Goal: Task Accomplishment & Management: Complete application form

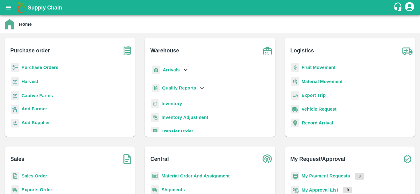
click at [175, 103] on b "Inventory" at bounding box center [171, 103] width 21 height 5
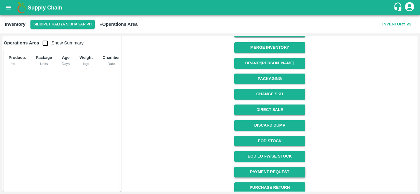
scroll to position [85, 0]
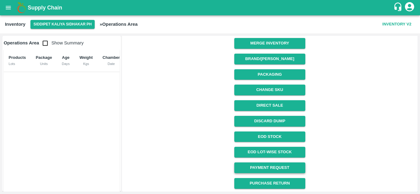
click at [269, 167] on link "Payment Request" at bounding box center [269, 168] width 71 height 11
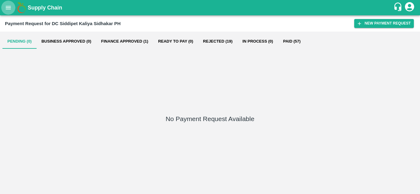
click at [9, 3] on button "open drawer" at bounding box center [8, 8] width 14 height 14
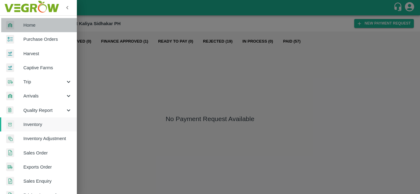
click at [41, 25] on span "Home" at bounding box center [47, 25] width 49 height 7
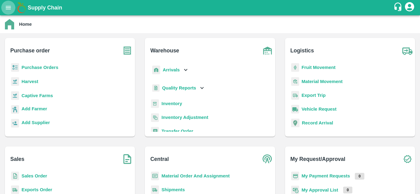
click at [8, 7] on icon "open drawer" at bounding box center [8, 7] width 7 height 7
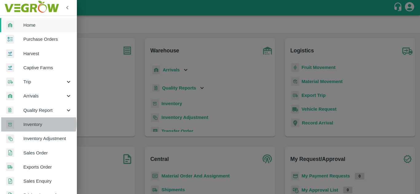
click at [34, 124] on span "Inventory" at bounding box center [47, 124] width 49 height 7
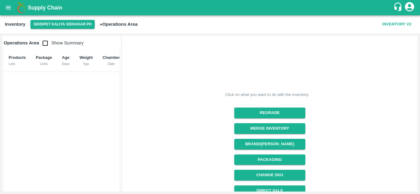
scroll to position [85, 0]
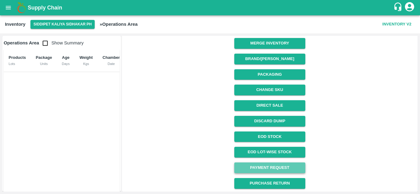
click at [269, 169] on link "Payment Request" at bounding box center [269, 168] width 71 height 11
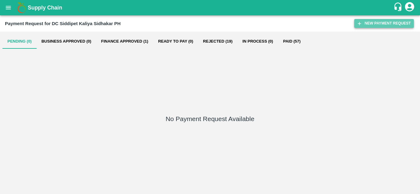
click at [385, 27] on button "New Payment Request" at bounding box center [384, 23] width 60 height 9
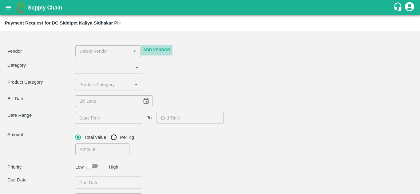
click at [160, 52] on button "Add Vendor" at bounding box center [157, 50] width 32 height 11
